Goal: Answer question/provide support: Share knowledge or assist other users

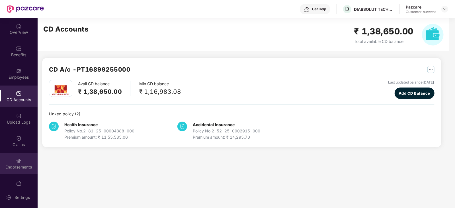
click at [21, 167] on div "Endorsements" at bounding box center [19, 168] width 38 height 6
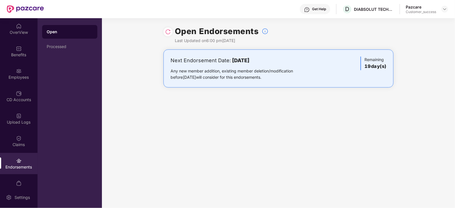
click at [292, 136] on div "Open Endorsements Last Updated on 6:00 pm, 16 Sep 2025 Next Endorsement Date: 0…" at bounding box center [278, 113] width 353 height 190
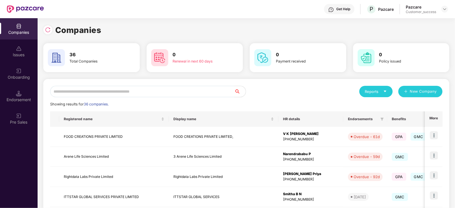
click at [102, 93] on input "text" at bounding box center [142, 91] width 184 height 11
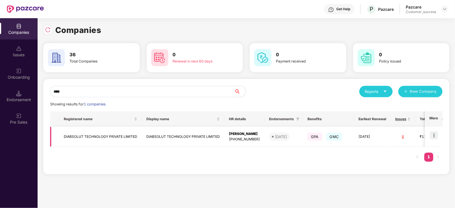
type input "****"
click at [73, 136] on td "DIABSOLUT TECHNOLOGY PRIVATE LIMITED" at bounding box center [100, 137] width 83 height 20
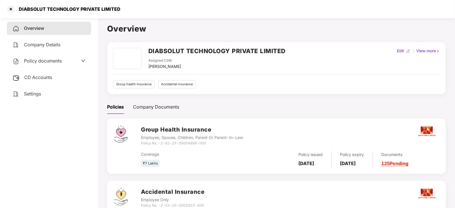
click at [56, 11] on div "DIABSOLUT TECHNOLOGY PRIVATE LIMITED" at bounding box center [67, 9] width 105 height 6
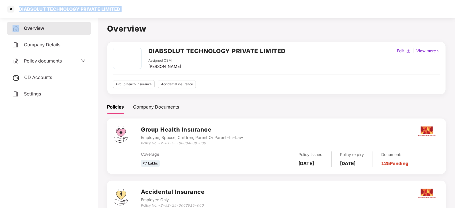
copy div "DIABSOLUT TECHNOLOGY PRIVATE LIMITED"
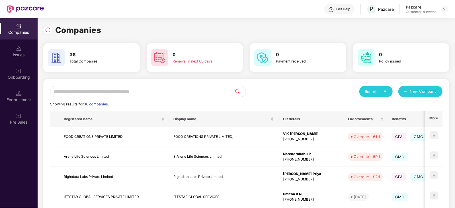
click at [75, 94] on input "text" at bounding box center [142, 91] width 184 height 11
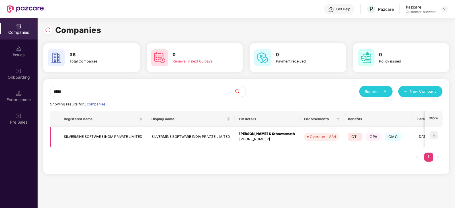
type input "*****"
click at [261, 133] on div "[PERSON_NAME] S Sthawarmath" at bounding box center [267, 134] width 56 height 5
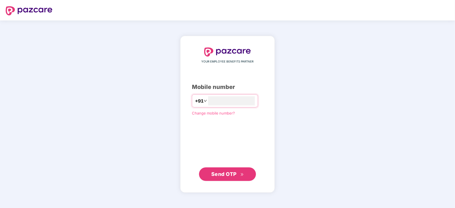
type input "**********"
click at [229, 175] on span "Send OTP" at bounding box center [223, 174] width 25 height 6
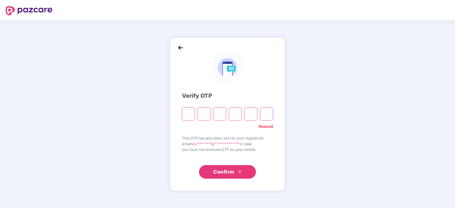
click at [229, 175] on span "Confirm" at bounding box center [223, 172] width 21 height 8
click at [185, 109] on input "Please enter verification code. Digit 1" at bounding box center [188, 114] width 13 height 13
paste input "*"
type input "*"
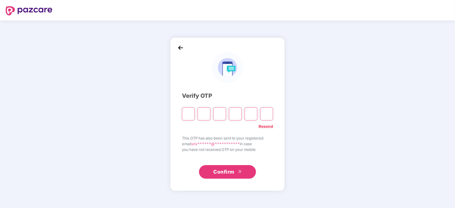
type input "*"
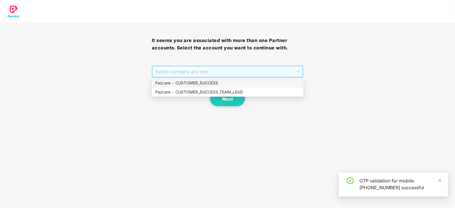
click at [298, 73] on span "Select company and role" at bounding box center [228, 71] width 144 height 11
click at [199, 83] on div "Pazcare - CUSTOMER_SUCCESS" at bounding box center [227, 83] width 145 height 6
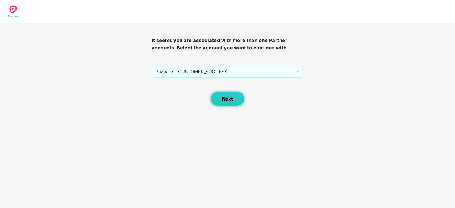
click at [226, 102] on button "Next" at bounding box center [227, 99] width 34 height 14
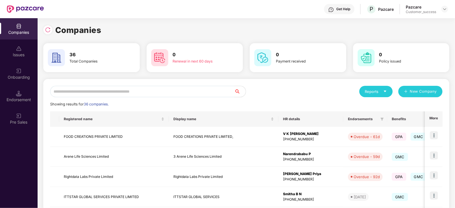
click at [150, 91] on input "text" at bounding box center [142, 91] width 184 height 11
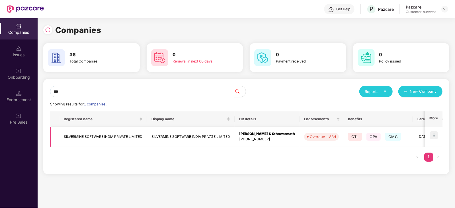
type input "***"
click at [316, 140] on span "Overdue - 83d" at bounding box center [321, 137] width 35 height 8
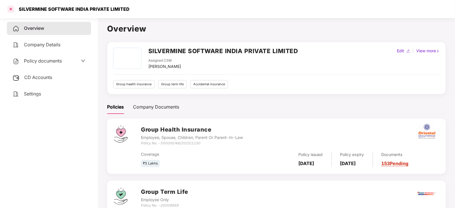
click at [8, 8] on div at bounding box center [10, 9] width 9 height 9
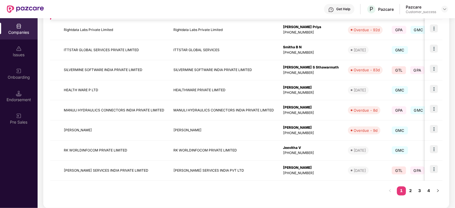
scroll to position [151, 0]
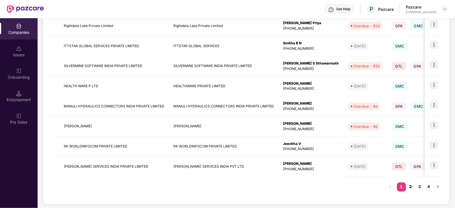
click at [409, 186] on link "2" at bounding box center [410, 187] width 9 height 9
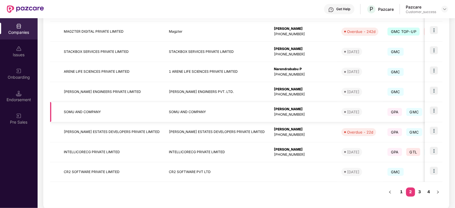
scroll to position [151, 0]
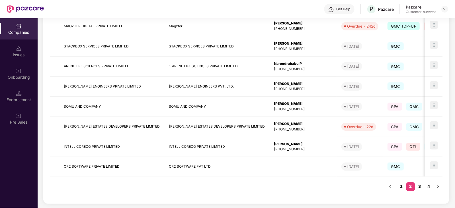
click at [420, 186] on link "3" at bounding box center [419, 187] width 9 height 9
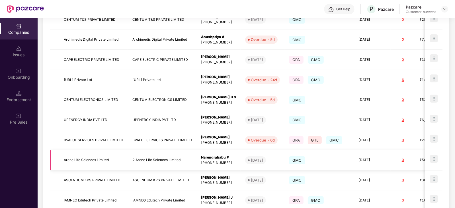
scroll to position [151, 0]
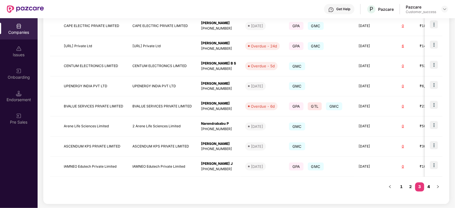
click at [431, 186] on link "4" at bounding box center [428, 187] width 9 height 9
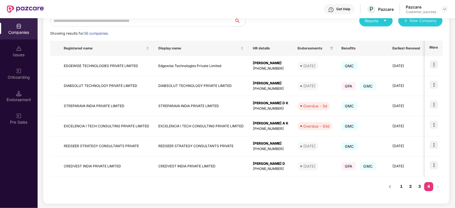
scroll to position [0, 0]
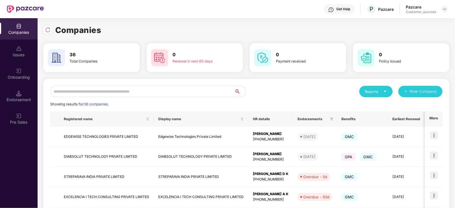
click at [129, 89] on input "text" at bounding box center [142, 91] width 184 height 11
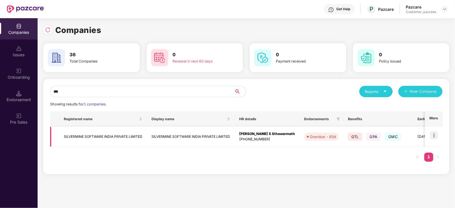
type input "***"
click at [322, 134] on div "Overdue - 83d" at bounding box center [323, 137] width 26 height 6
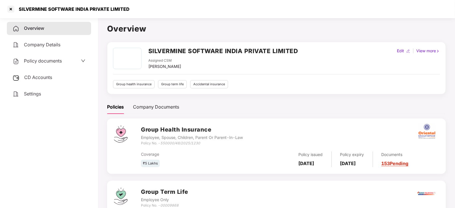
click at [406, 161] on link "153 Pending" at bounding box center [395, 164] width 27 height 6
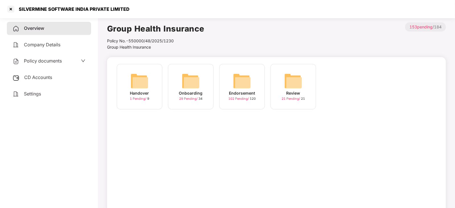
click at [244, 86] on img at bounding box center [242, 81] width 18 height 18
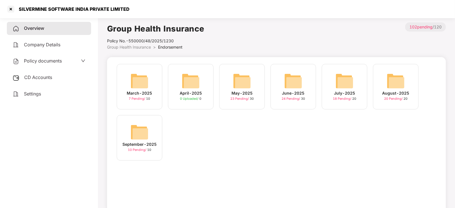
click at [396, 84] on img at bounding box center [396, 81] width 18 height 18
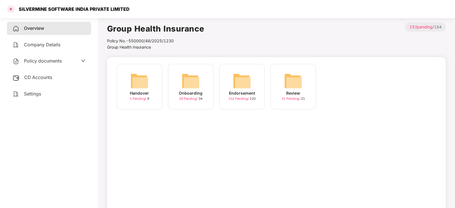
click at [13, 8] on div at bounding box center [10, 9] width 9 height 9
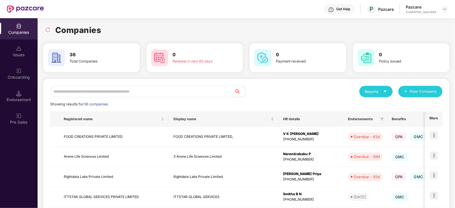
click at [122, 93] on input "text" at bounding box center [142, 91] width 184 height 11
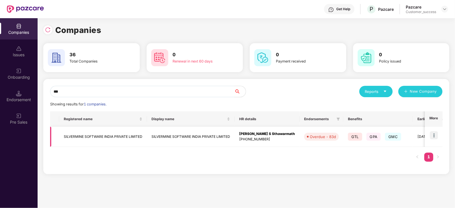
type input "***"
click at [437, 134] on img at bounding box center [434, 136] width 8 height 8
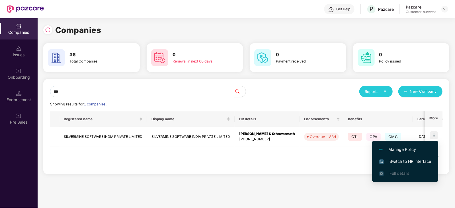
click at [413, 160] on span "Switch to HR interface" at bounding box center [405, 162] width 52 height 6
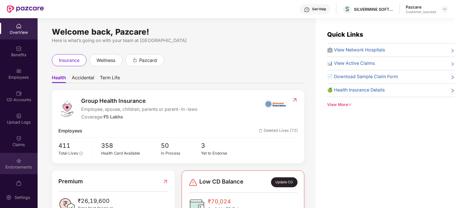
click at [24, 163] on div "Endorsements" at bounding box center [19, 163] width 38 height 21
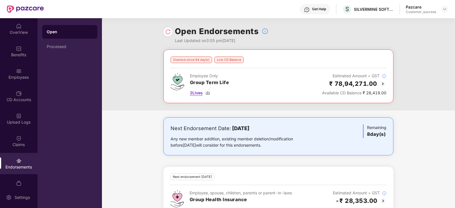
click at [208, 92] on img at bounding box center [208, 93] width 5 height 5
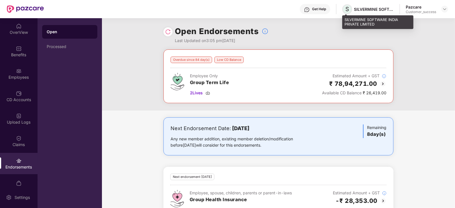
click at [347, 11] on span "S" at bounding box center [347, 9] width 4 height 7
drag, startPoint x: 375, startPoint y: 25, endPoint x: 345, endPoint y: 21, distance: 30.7
click at [345, 21] on div "SILVERMINE SOFTWARE INDIA PRIVATE LIMITED" at bounding box center [377, 21] width 71 height 13
copy div "SILVERMINE SOFTWARE INDIA PRIVATE LIMITED"
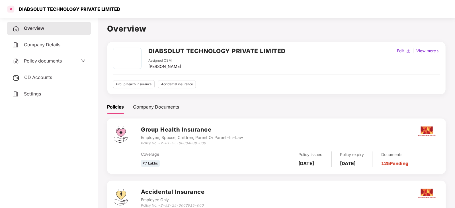
click at [11, 8] on div at bounding box center [10, 9] width 9 height 9
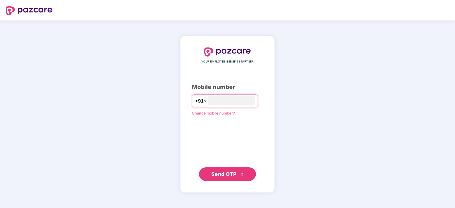
type input "**********"
click at [228, 173] on span "Send OTP" at bounding box center [223, 174] width 25 height 6
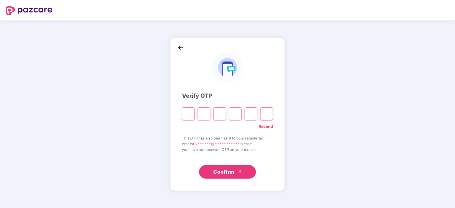
paste input "*"
type input "*"
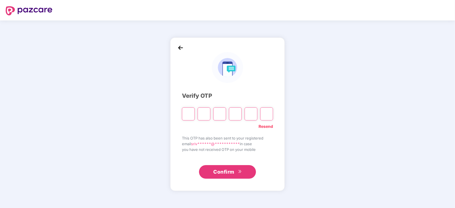
type input "*"
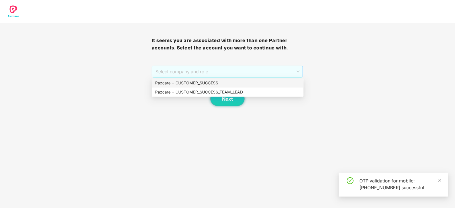
click at [297, 68] on span "Select company and role" at bounding box center [228, 71] width 144 height 11
click at [207, 79] on div "Pazcare - CUSTOMER_SUCCESS" at bounding box center [228, 83] width 152 height 9
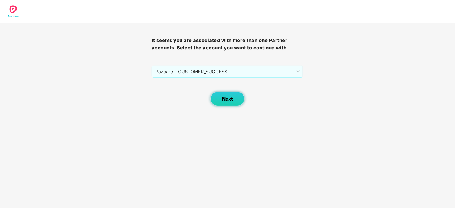
click at [224, 98] on span "Next" at bounding box center [227, 99] width 11 height 5
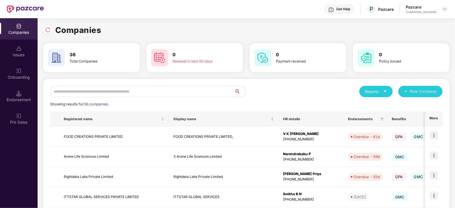
click at [142, 91] on input "text" at bounding box center [142, 91] width 184 height 11
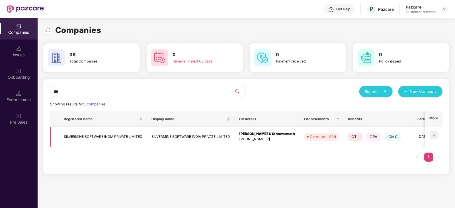
type input "***"
click at [435, 135] on img at bounding box center [434, 136] width 8 height 8
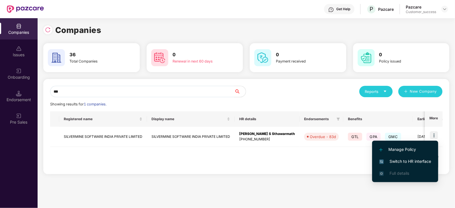
click at [416, 161] on span "Switch to HR interface" at bounding box center [405, 162] width 52 height 6
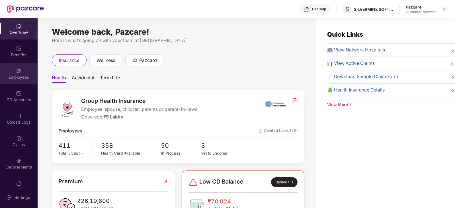
click at [23, 80] on div "Employees" at bounding box center [19, 78] width 38 height 6
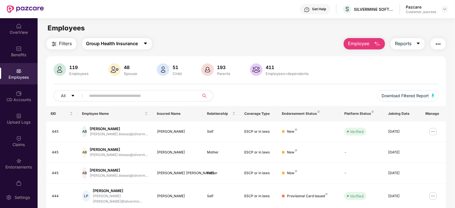
click at [150, 44] on button "Group Health Insurance" at bounding box center [117, 43] width 70 height 11
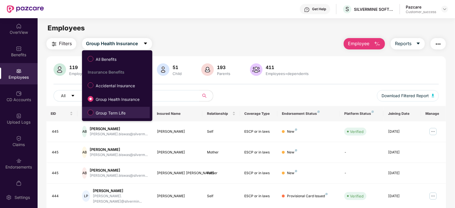
click at [116, 113] on span "Group Term Life" at bounding box center [110, 113] width 34 height 6
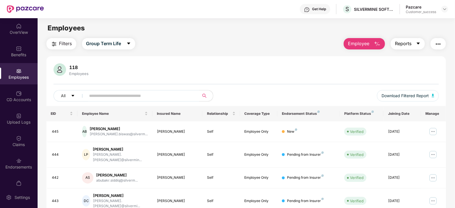
click at [419, 43] on icon "caret-down" at bounding box center [418, 44] width 3 height 2
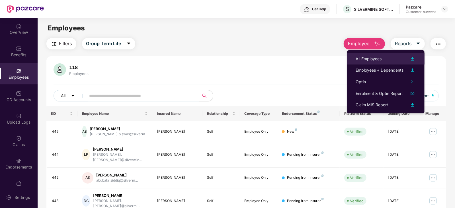
click at [376, 59] on div "All Employees" at bounding box center [369, 59] width 26 height 6
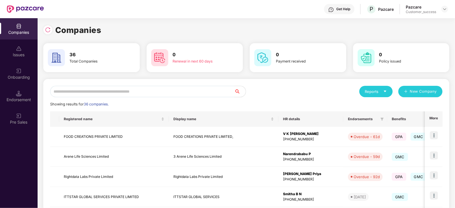
click at [116, 88] on input "text" at bounding box center [142, 91] width 184 height 11
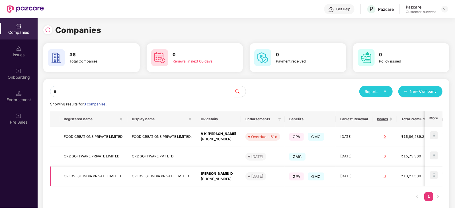
type input "**"
click at [435, 175] on img at bounding box center [434, 175] width 8 height 8
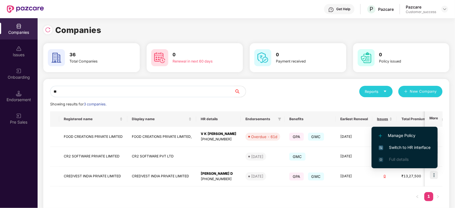
click at [402, 147] on span "Switch to HR interface" at bounding box center [405, 148] width 52 height 6
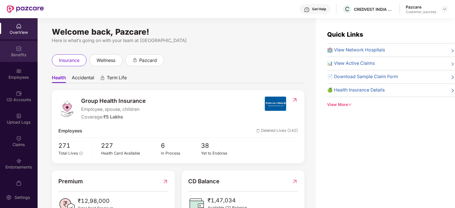
click at [18, 50] on img at bounding box center [19, 49] width 6 height 6
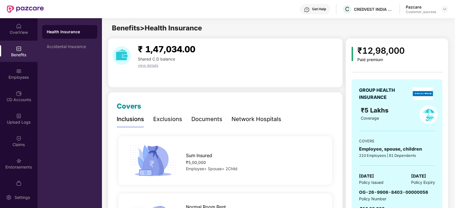
click at [252, 119] on div "Network Hospitals" at bounding box center [257, 119] width 50 height 9
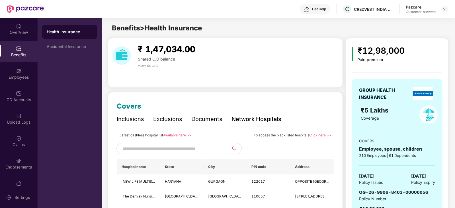
click at [178, 135] on link "Available here >>" at bounding box center [177, 135] width 28 height 4
click at [9, 79] on div "Employees" at bounding box center [19, 78] width 38 height 6
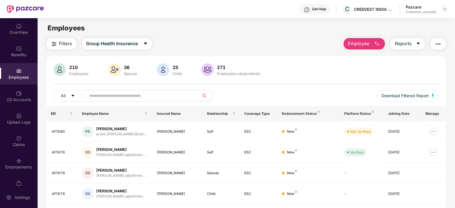
click at [117, 97] on input "text" at bounding box center [140, 96] width 102 height 9
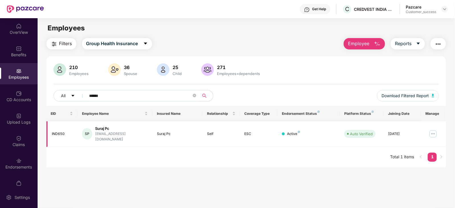
type input "******"
click at [434, 130] on img at bounding box center [433, 134] width 9 height 9
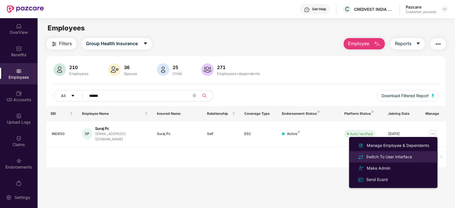
click at [394, 159] on div "Switch To User Interface" at bounding box center [389, 157] width 48 height 6
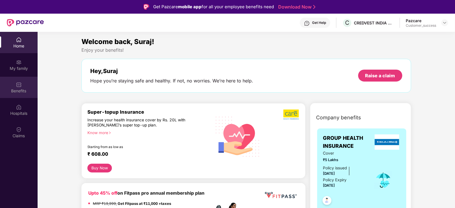
click at [19, 93] on div "Benefits" at bounding box center [19, 91] width 38 height 6
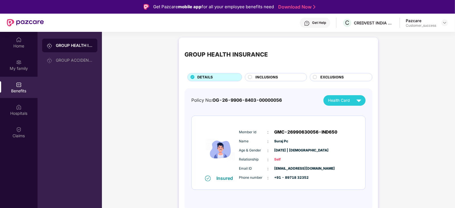
click at [274, 78] on span "INCLUSIONS" at bounding box center [267, 78] width 23 height 6
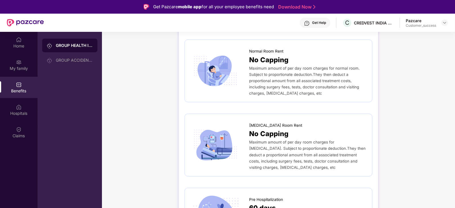
scroll to position [111, 0]
